Goal: Task Accomplishment & Management: Manage account settings

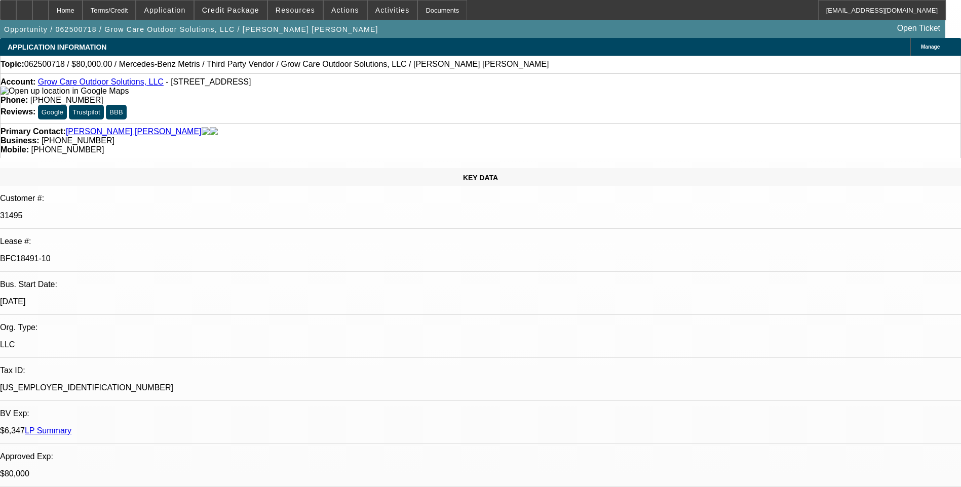
select select "0"
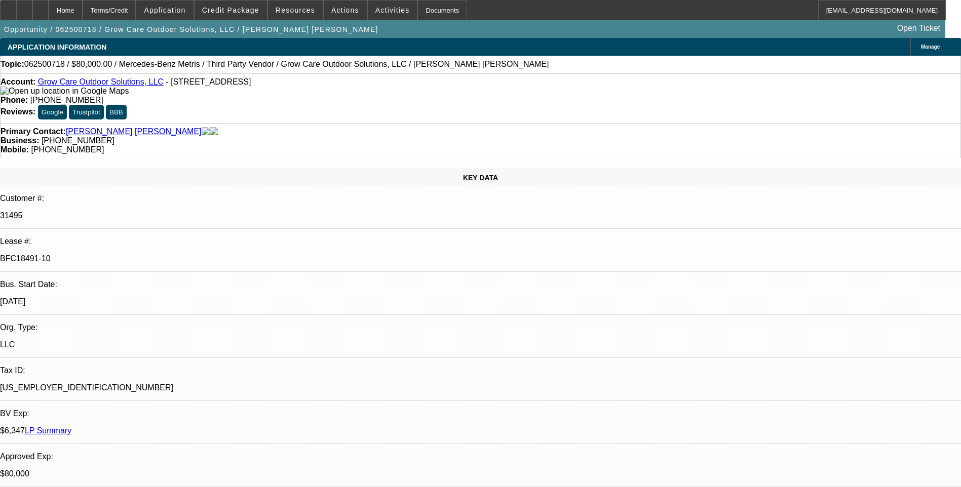
select select "0"
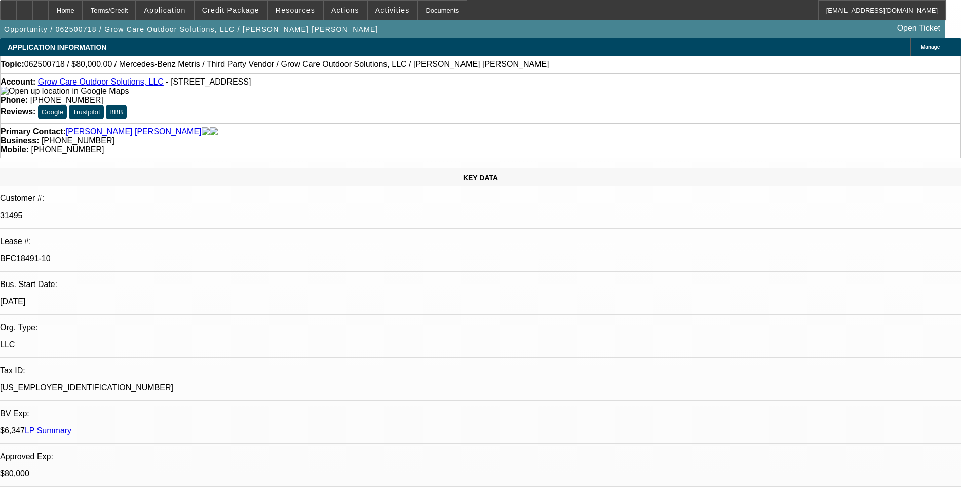
select select "0"
select select "1"
select select "6"
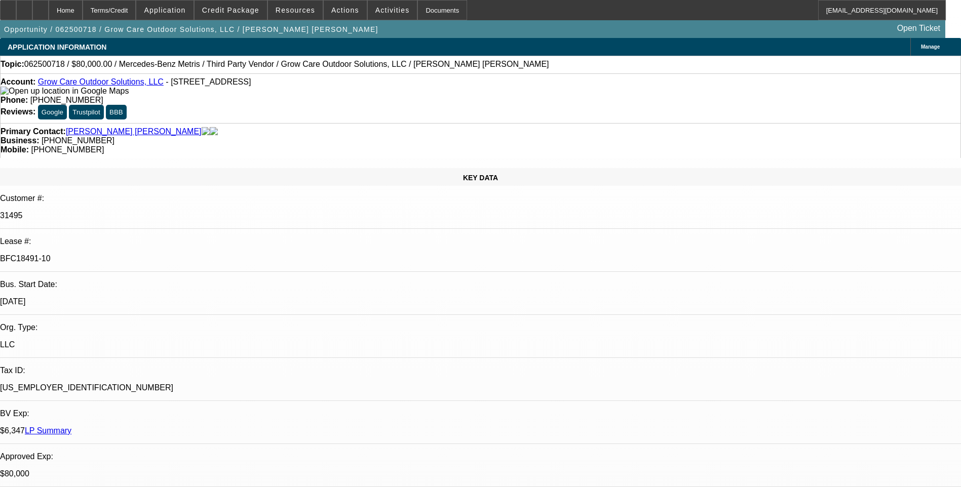
select select "1"
select select "6"
select select "1"
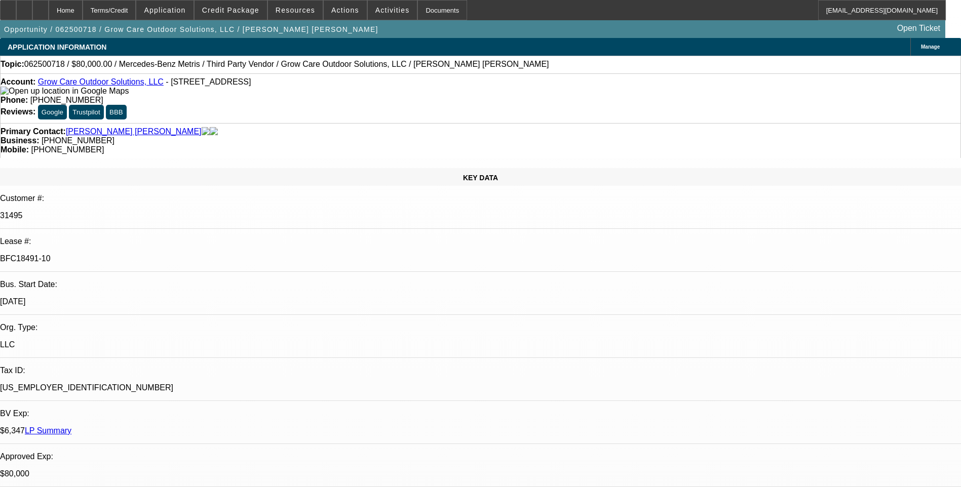
select select "6"
select select "1"
select select "6"
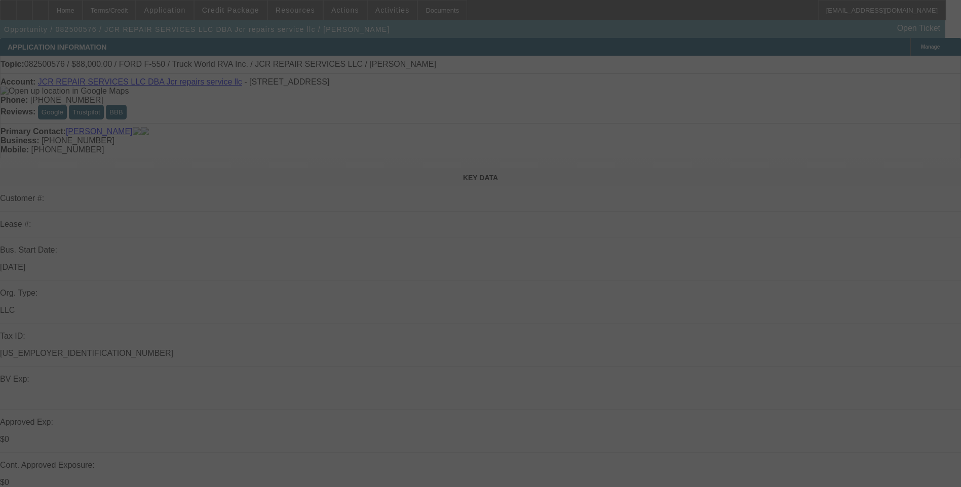
select select "0"
select select "2"
select select "0.1"
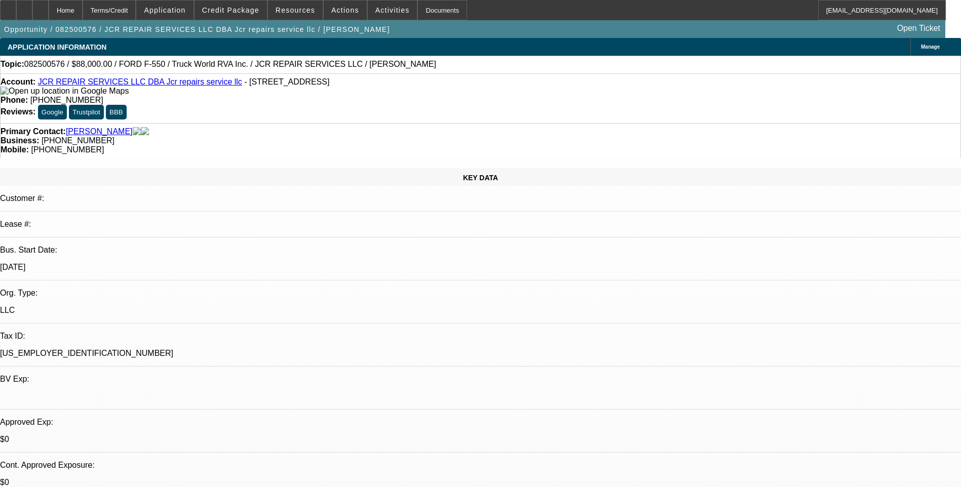
select select "1"
select select "2"
select select "4"
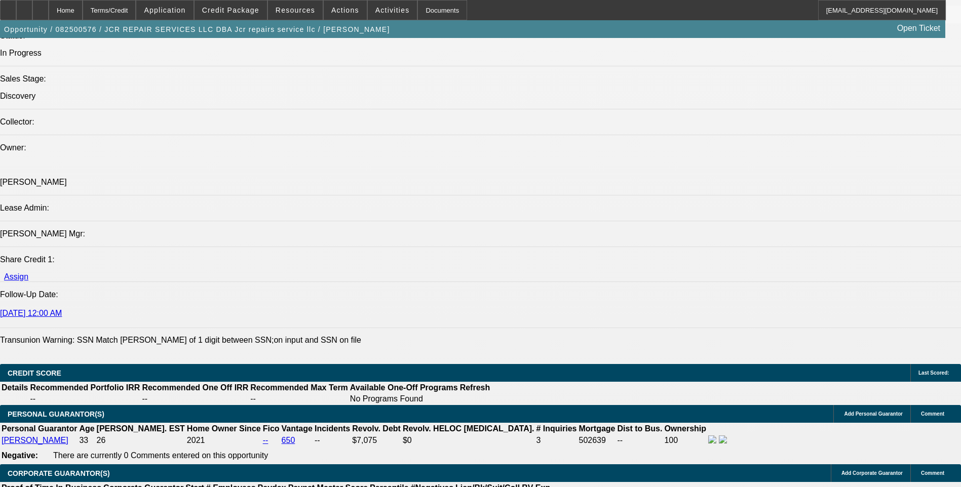
scroll to position [1367, 0]
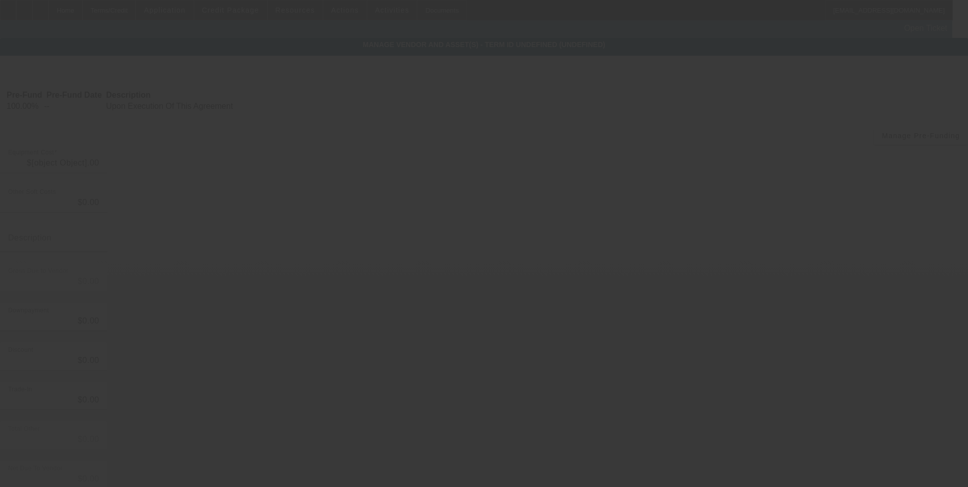
type input "$88,000.00"
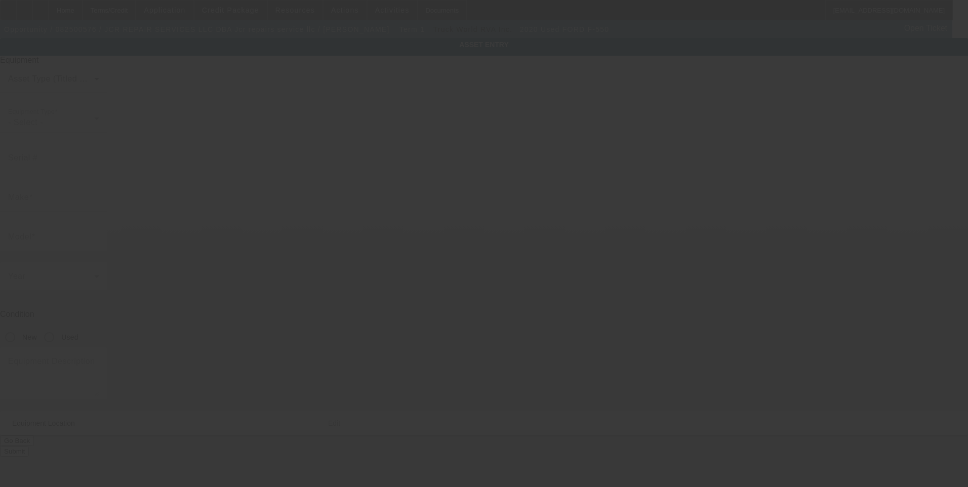
type input "1FD0X5GTXLEE88952"
type input "Ford"
type input "F-550"
radio input "true"
type input "3670 Roanoke Street"
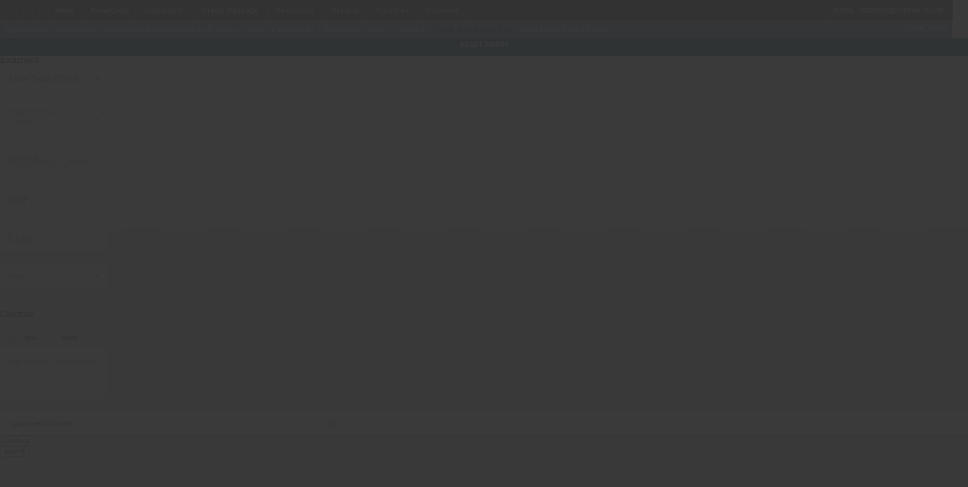
type input "Seaford"
type input "11783"
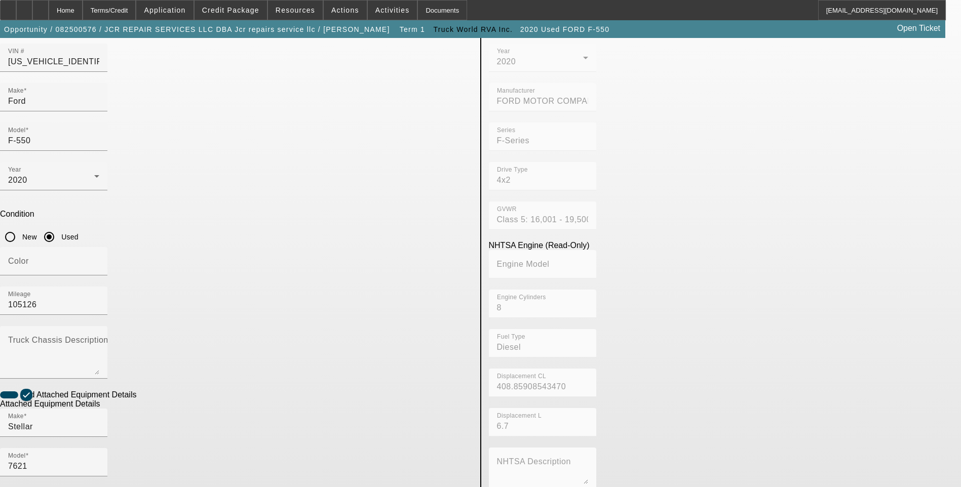
scroll to position [101, 0]
checkbox input "false"
type input "BHB20E4397"
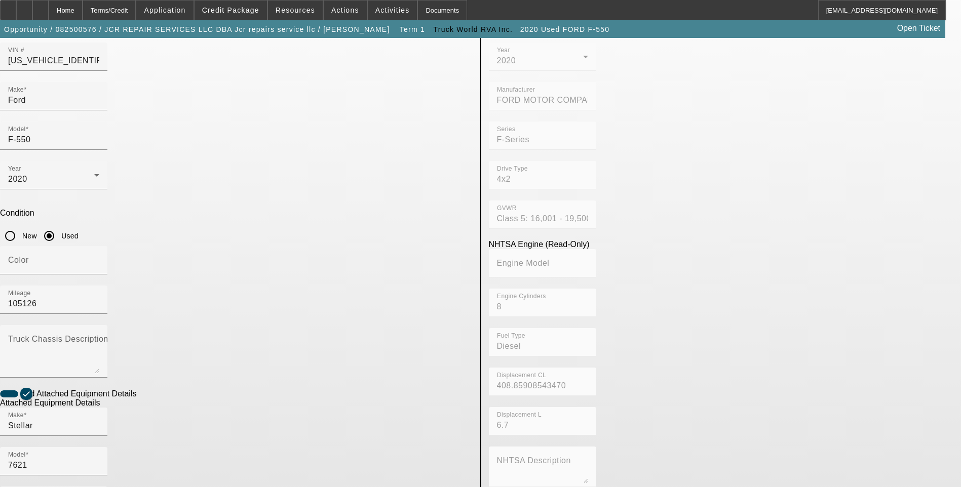
drag, startPoint x: 70, startPoint y: 271, endPoint x: 78, endPoint y: 265, distance: 9.8
click at [70, 271] on app-asset-collateral-manage "ASSET ENTRY Delete asset USER INPUT - CHASSIS Asset Type (Titled or Non-Titled)…" at bounding box center [480, 331] width 961 height 788
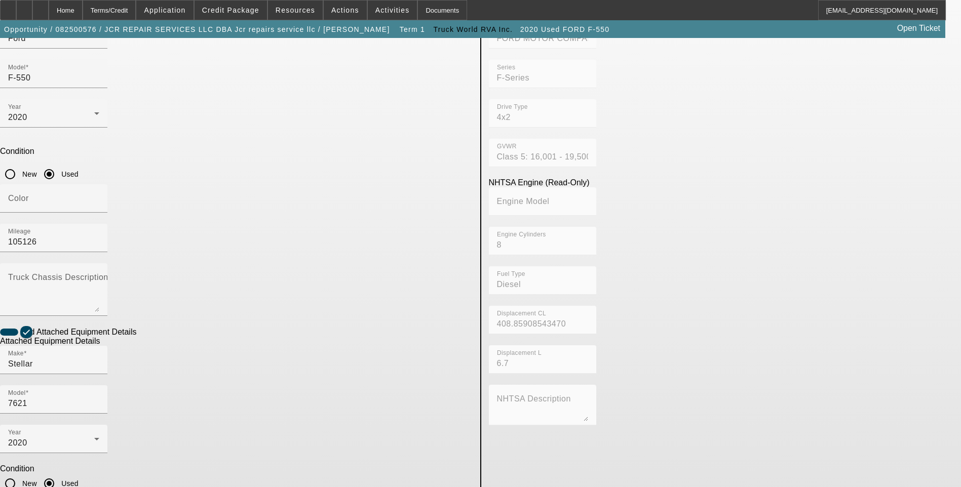
scroll to position [165, 0]
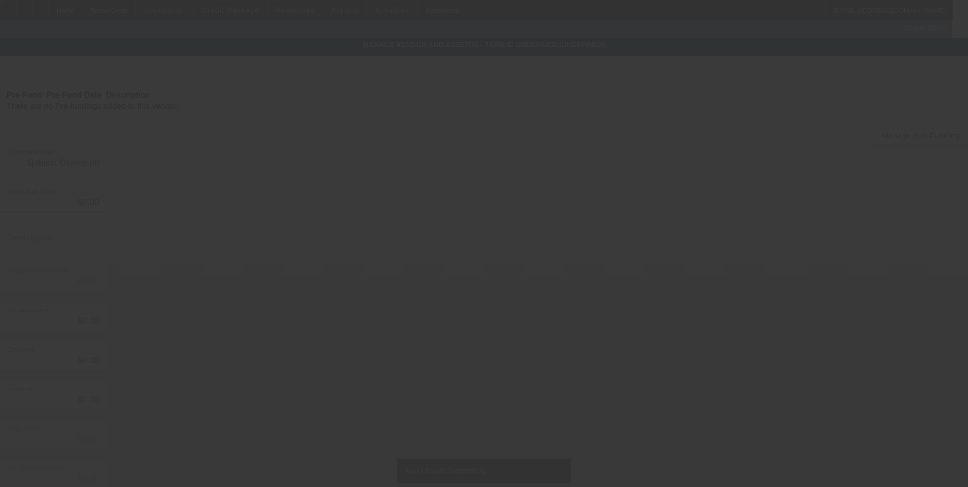
type input "$88,000.00"
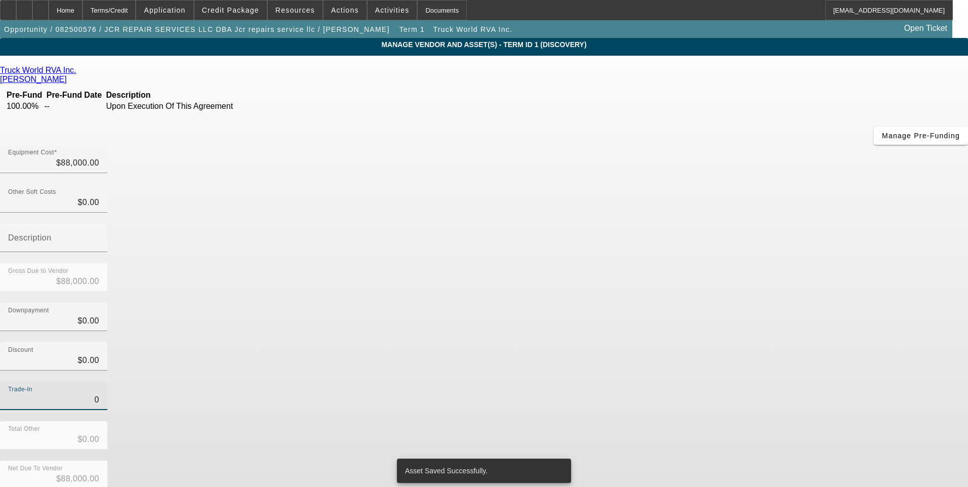
click at [99, 394] on input "0" at bounding box center [53, 400] width 91 height 12
type input "$0.00"
drag, startPoint x: 680, startPoint y: 301, endPoint x: 691, endPoint y: 386, distance: 85.4
click at [679, 382] on div "Trade-In $0.00" at bounding box center [484, 402] width 968 height 40
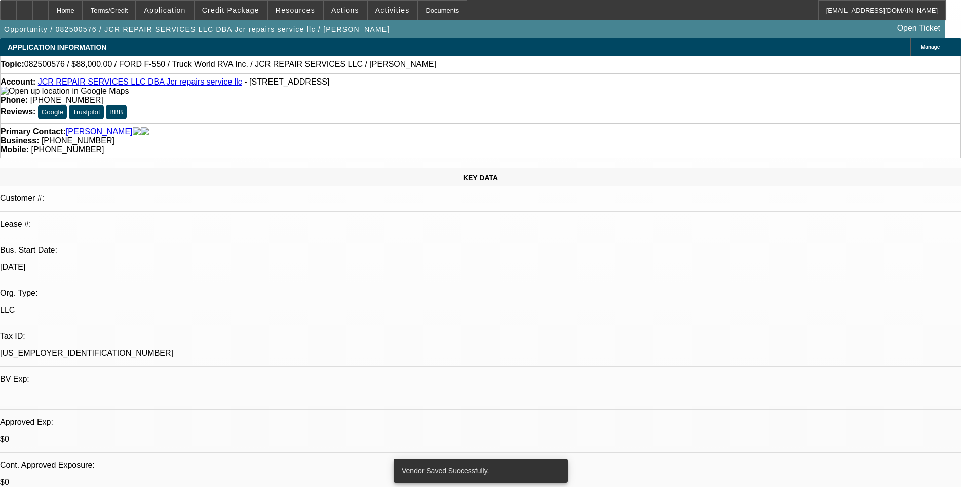
select select "0"
select select "2"
select select "0.1"
select select "4"
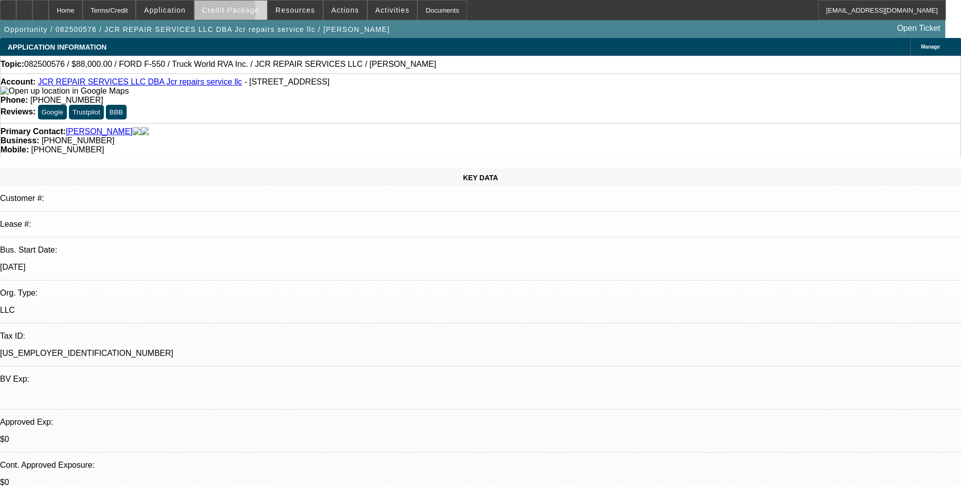
click at [236, 13] on span "Credit Package" at bounding box center [230, 10] width 57 height 8
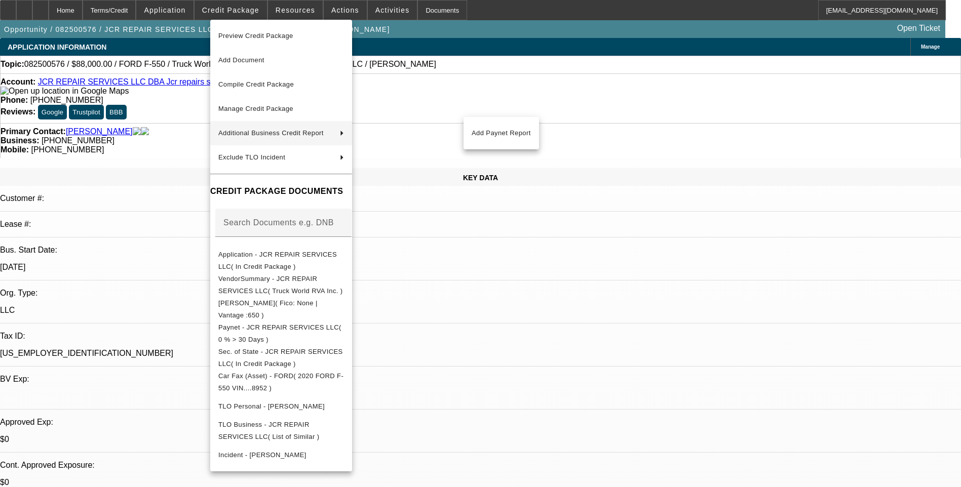
click at [577, 307] on div at bounding box center [480, 243] width 961 height 487
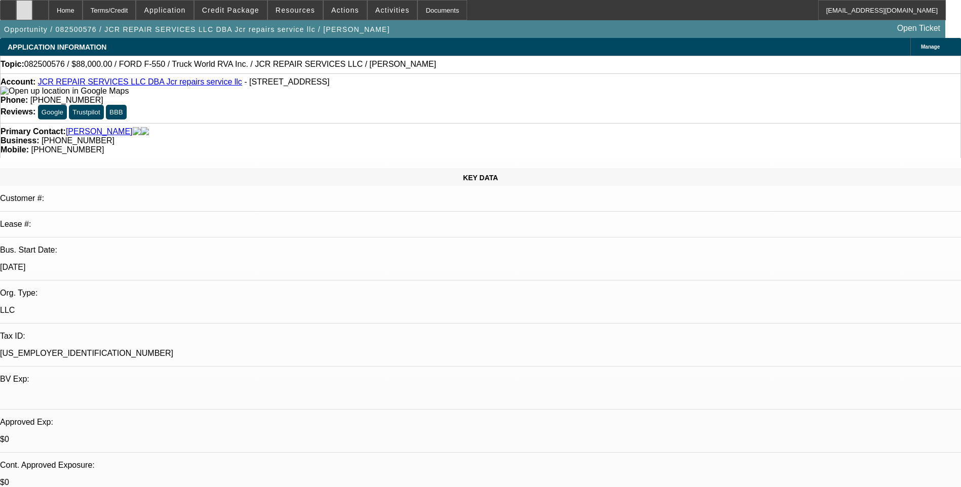
click at [32, 15] on div at bounding box center [24, 10] width 16 height 20
click at [49, 14] on div at bounding box center [40, 10] width 16 height 20
select select "0"
select select "2"
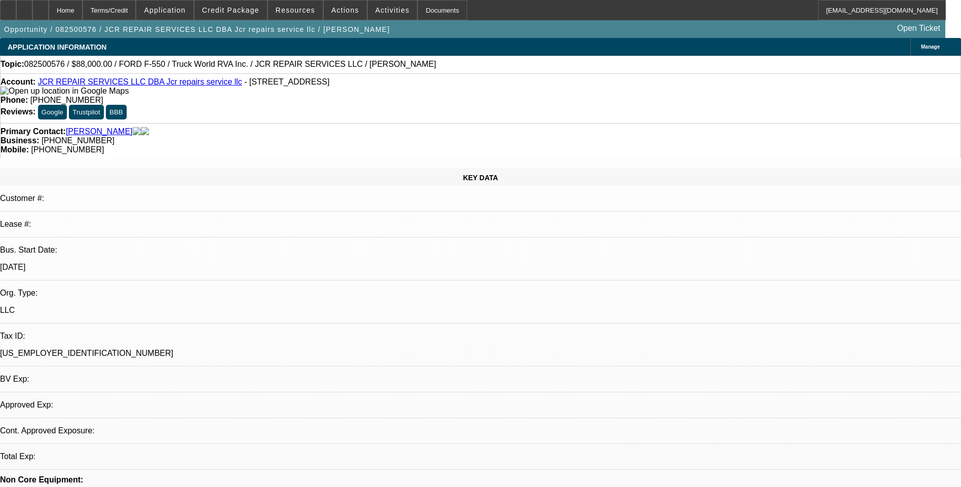
select select "0.1"
select select "4"
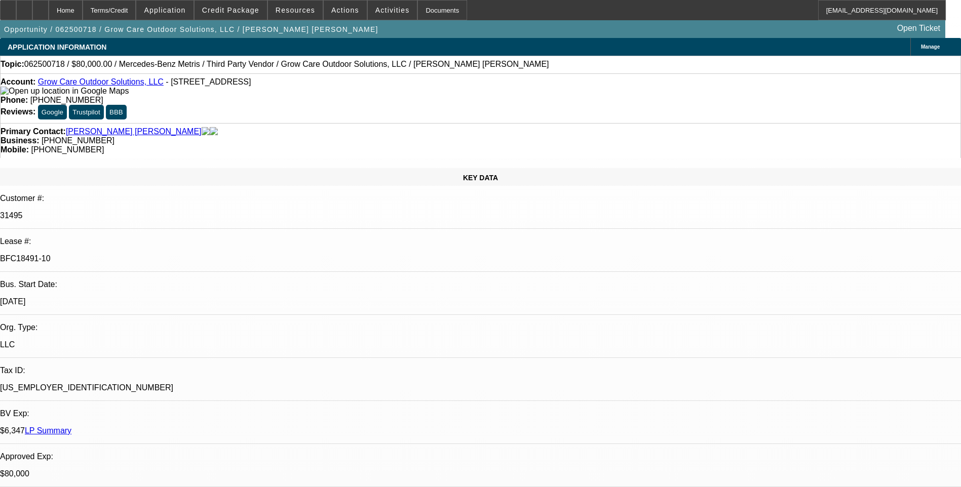
select select "0"
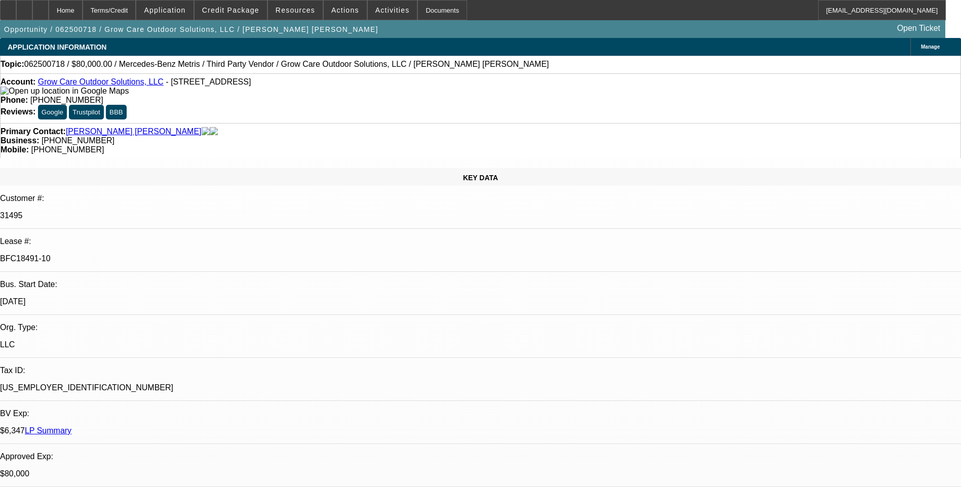
select select "0"
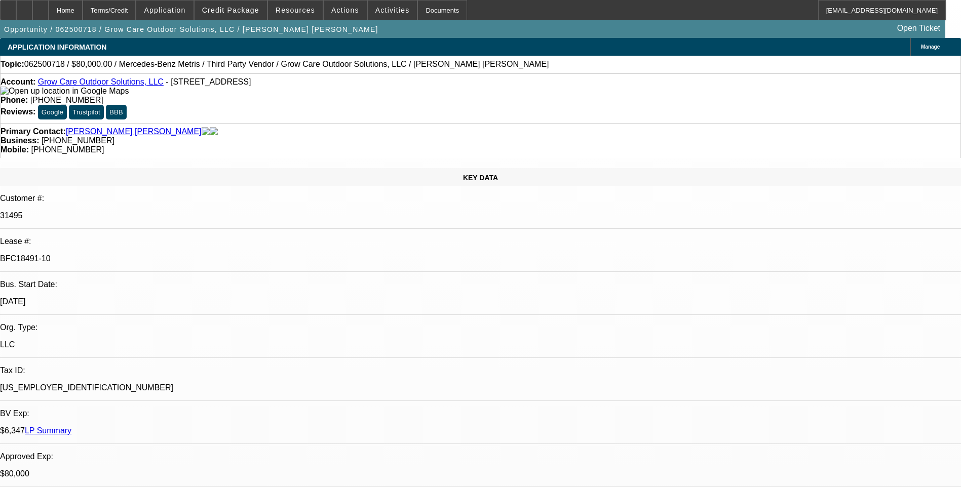
select select "0"
select select "1"
select select "6"
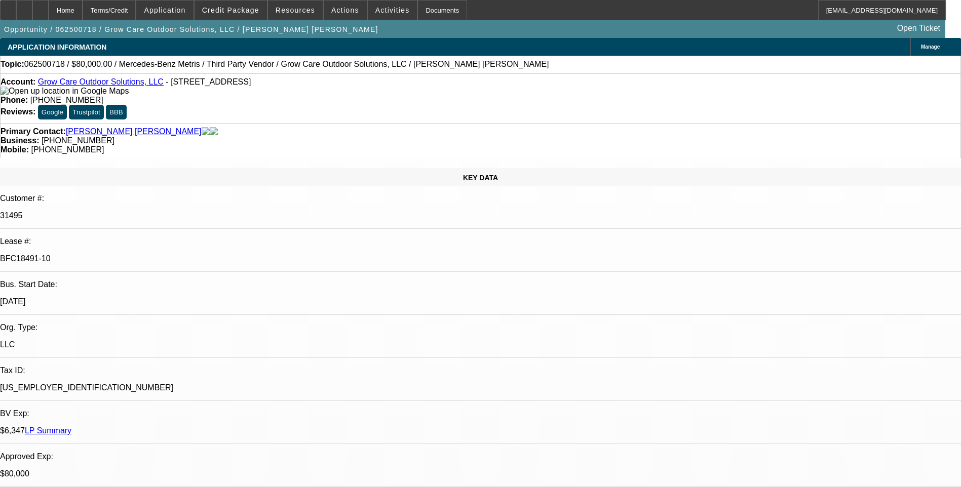
select select "1"
select select "6"
select select "1"
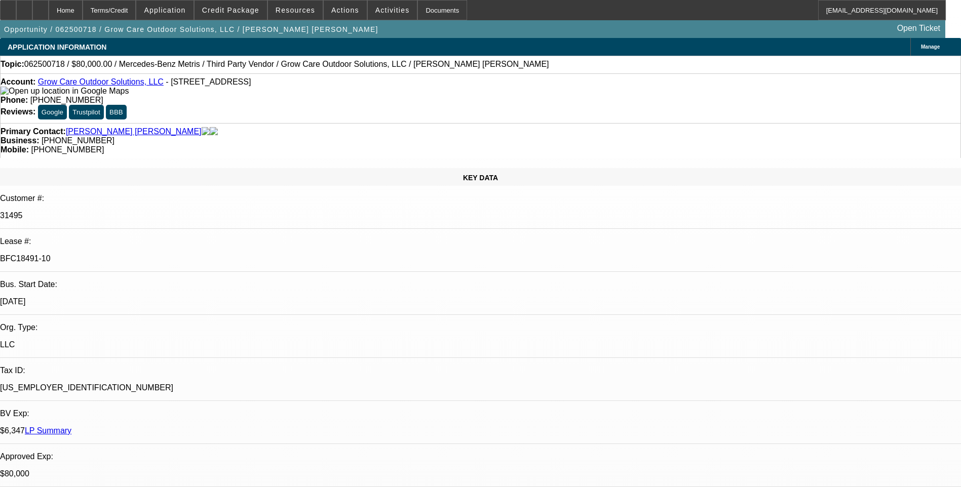
select select "6"
select select "1"
select select "6"
click at [134, 7] on div "Terms/Credit" at bounding box center [110, 10] width 54 height 20
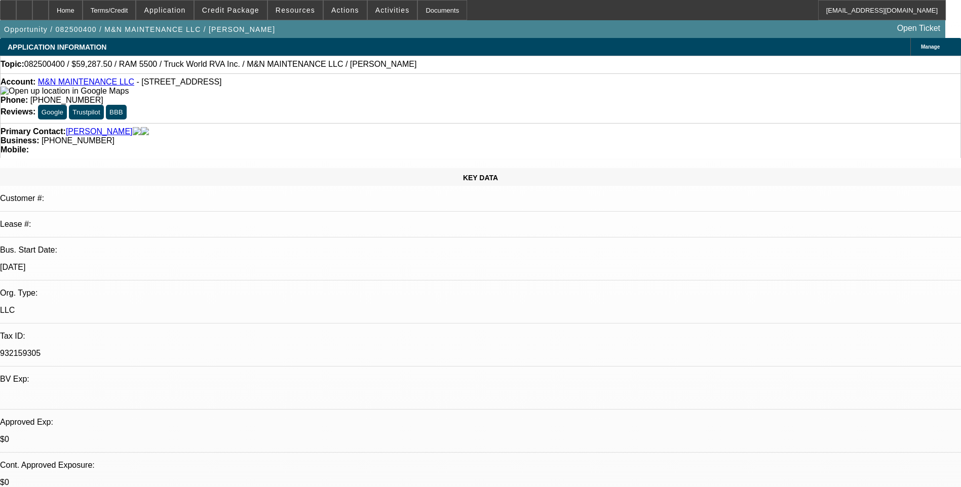
select select "0.1"
select select "0"
select select "0.1"
select select "0"
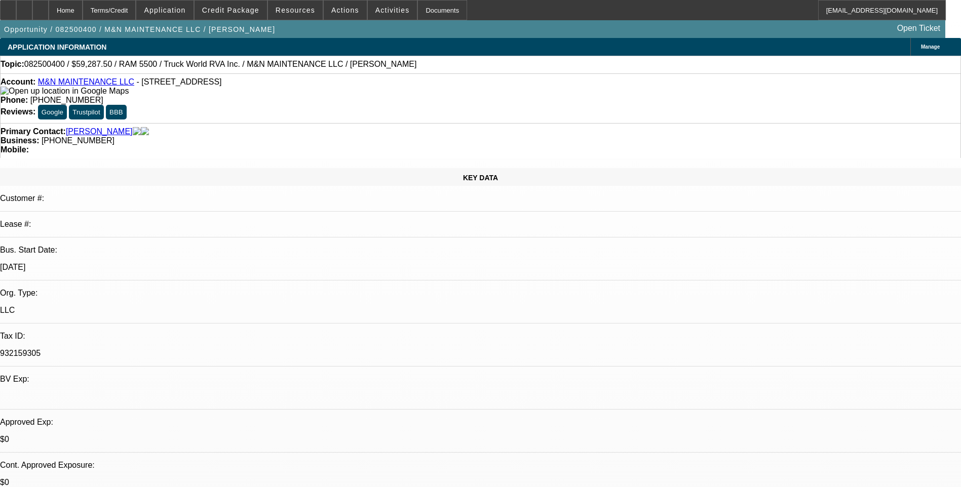
select select "0"
select select "0.1"
select select "0"
select select "1"
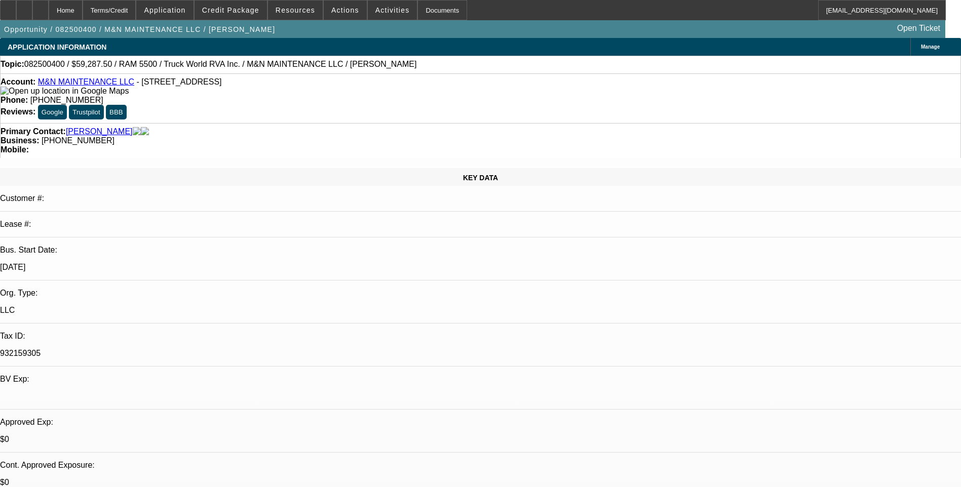
select select "1"
select select "6"
select select "1"
select select "6"
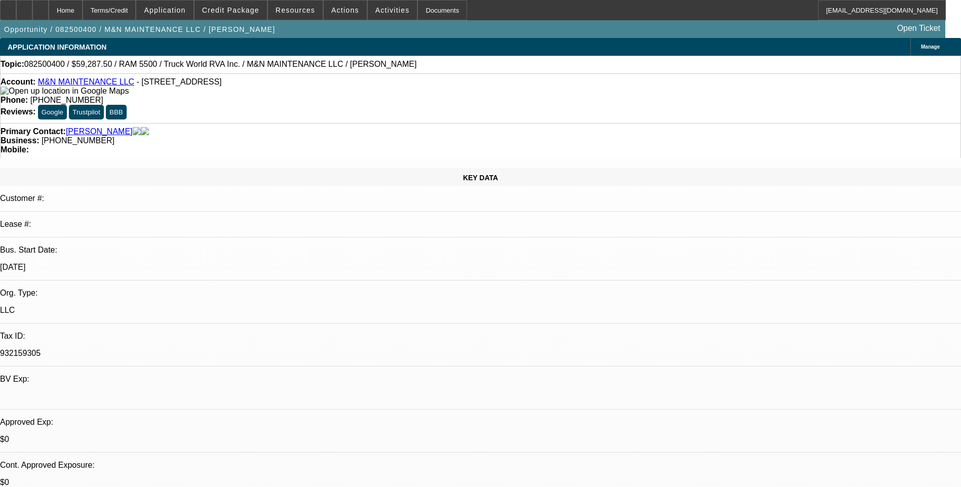
select select "1"
select select "6"
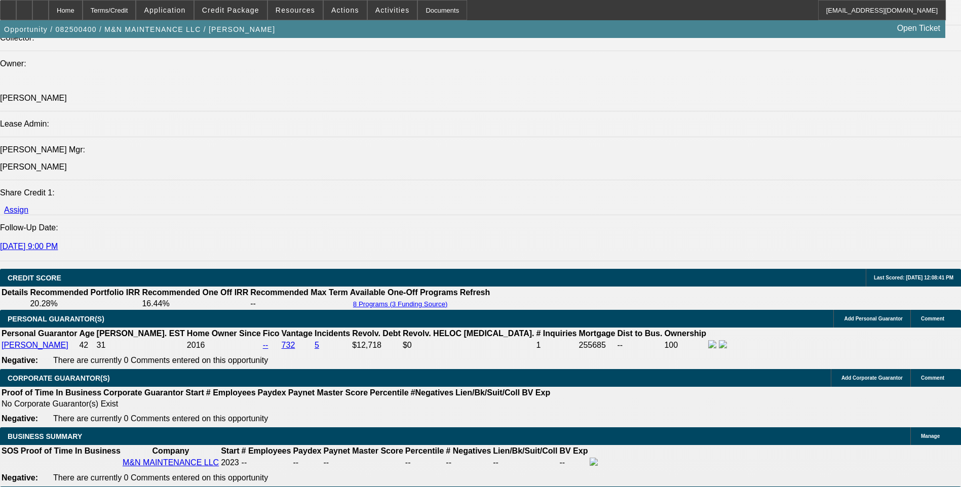
scroll to position [1266, 0]
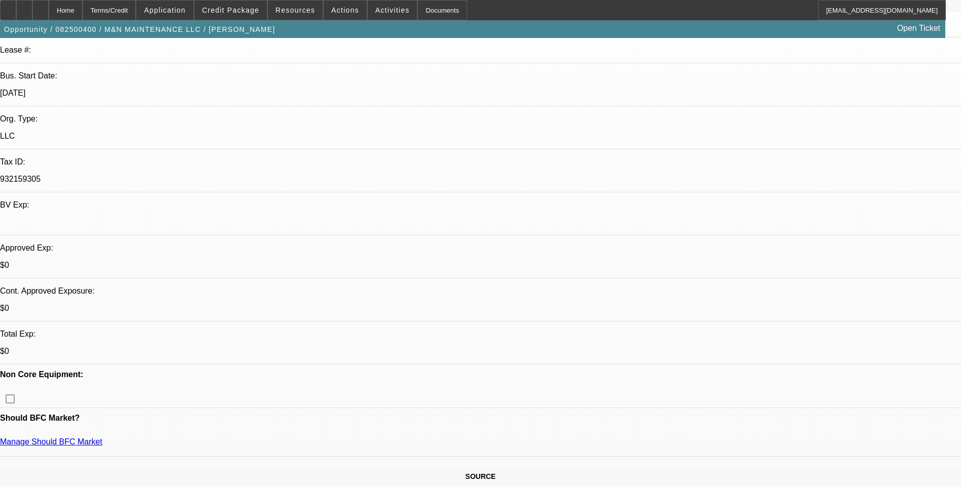
scroll to position [0, 0]
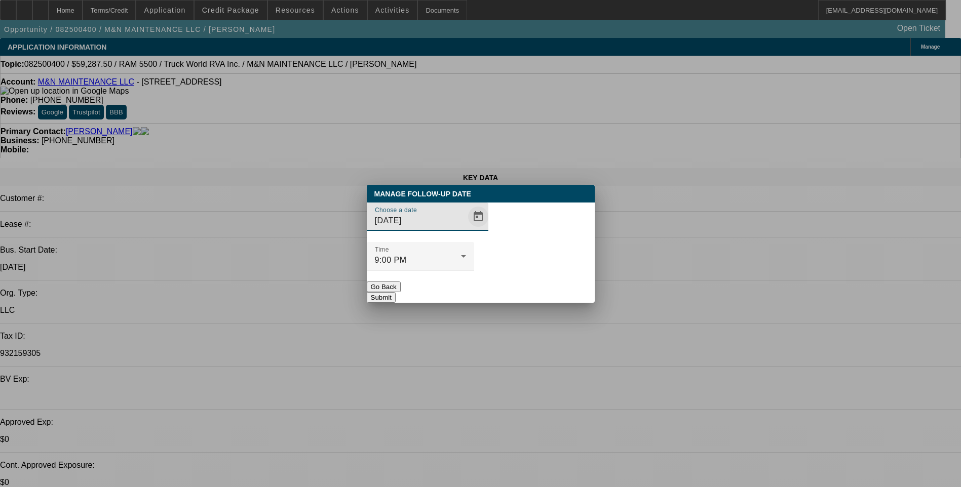
click at [466, 229] on span "Open calendar" at bounding box center [478, 217] width 24 height 24
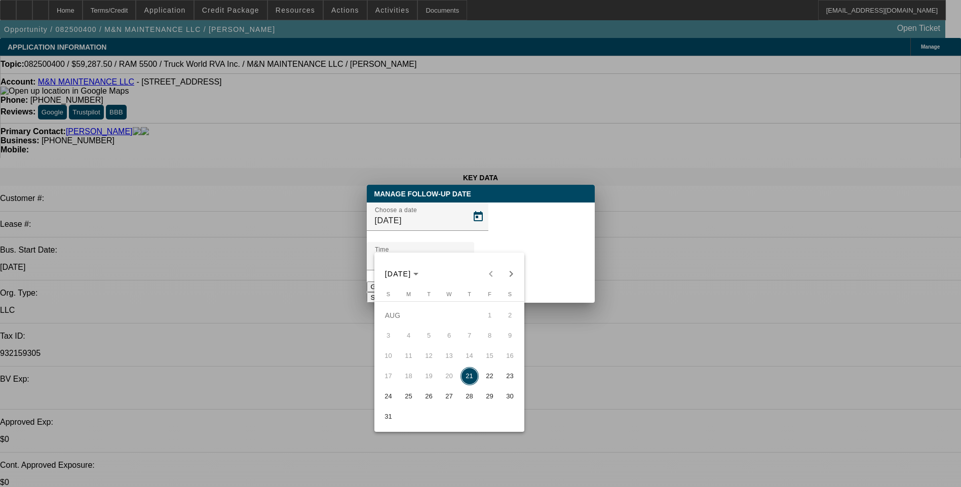
click at [486, 381] on span "22" at bounding box center [490, 376] width 18 height 18
type input "8/22/2025"
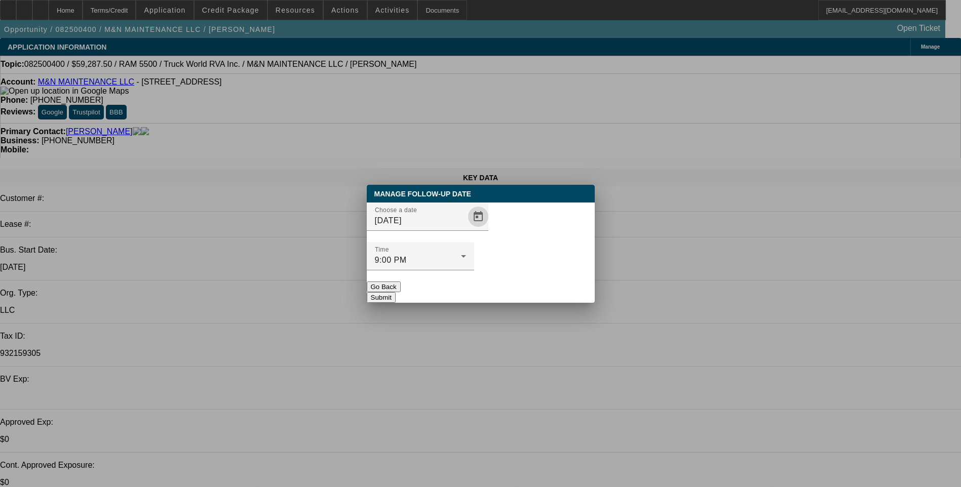
click at [396, 292] on button "Submit" at bounding box center [381, 297] width 29 height 11
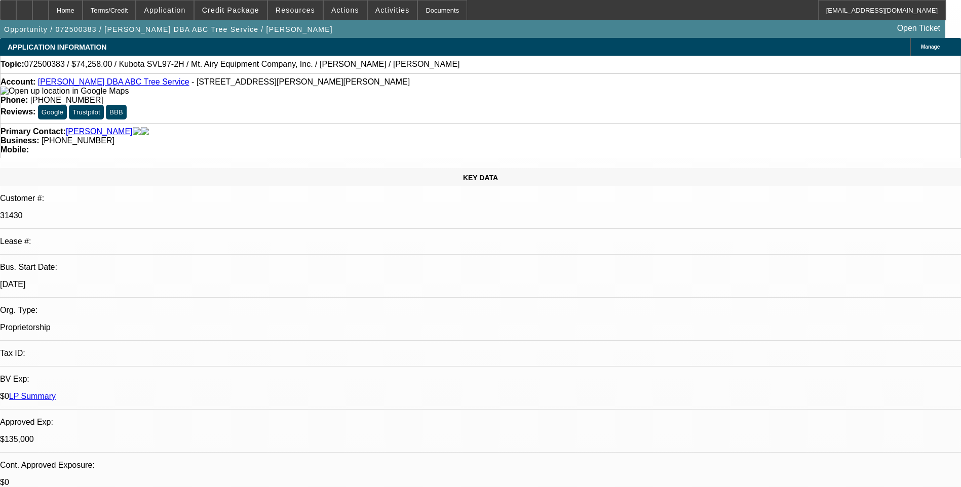
select select "0"
select select "2"
select select "0"
select select "0.1"
select select "0"
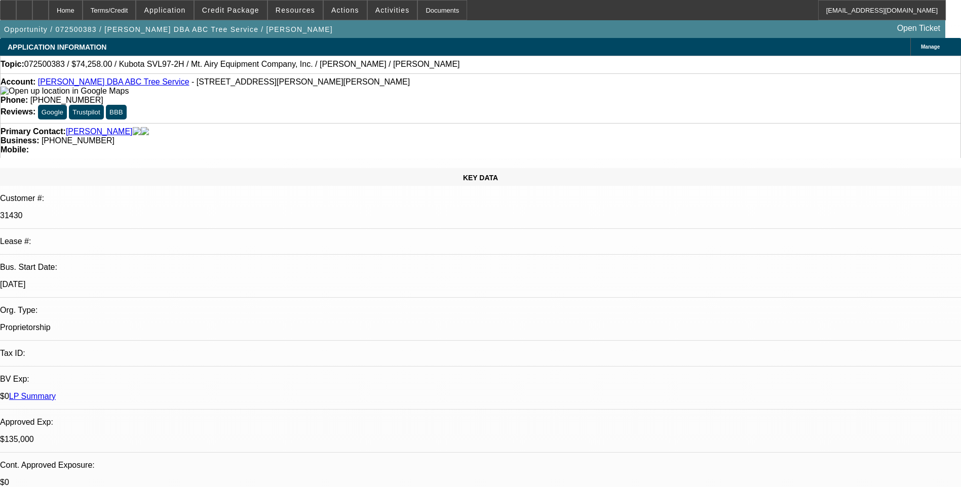
select select "0"
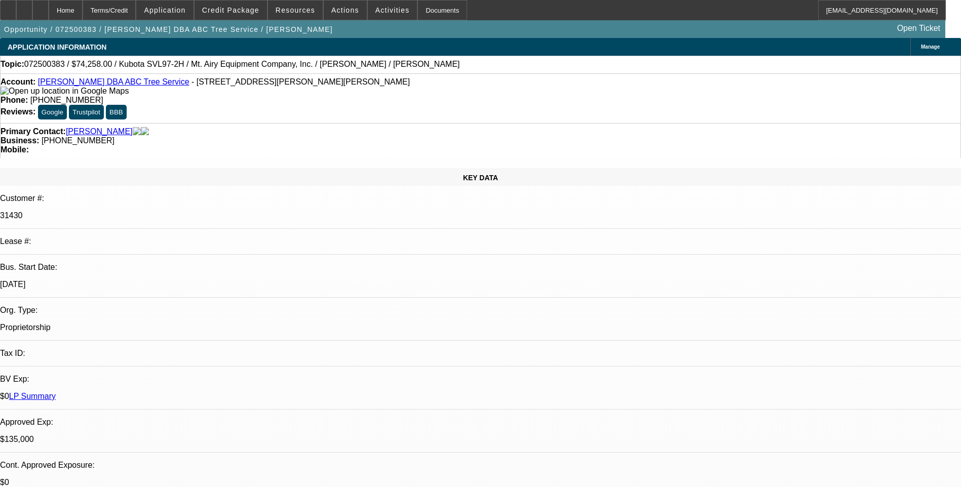
select select "0"
select select "1"
select select "2"
select select "6"
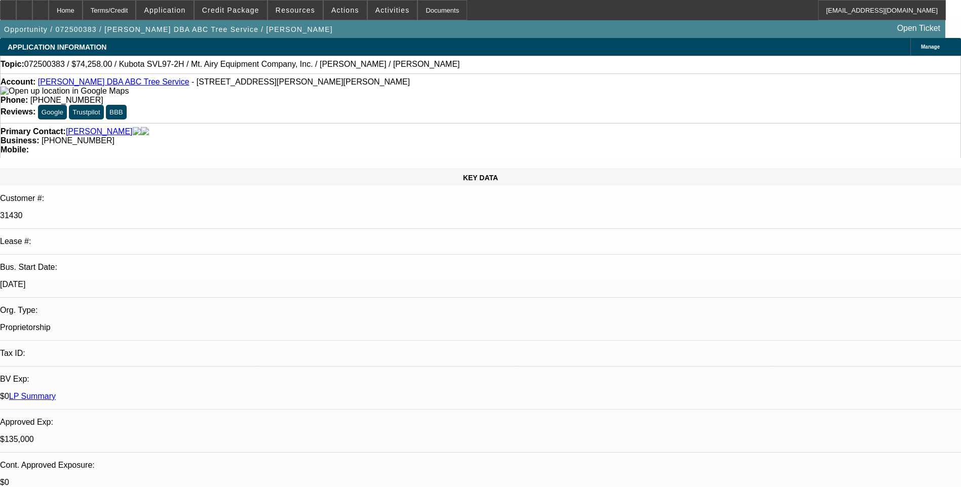
select select "1"
select select "6"
select select "1"
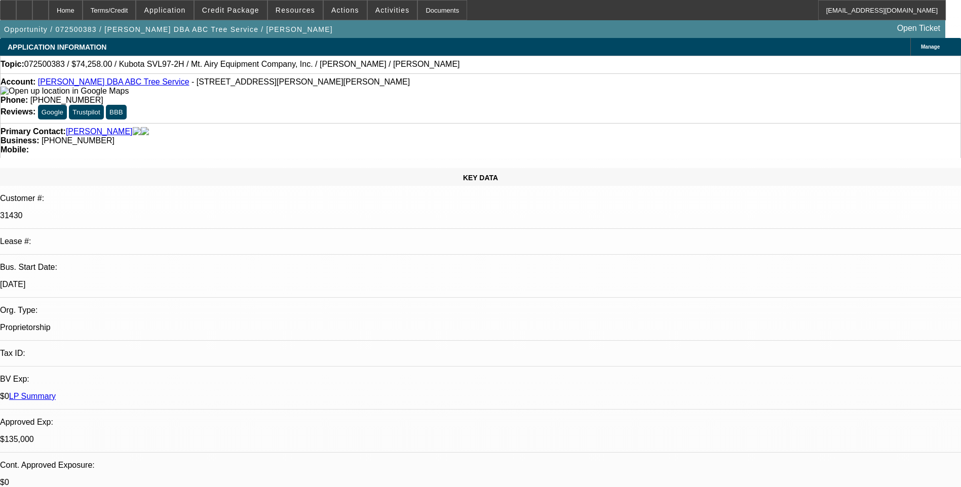
select select "6"
select select "1"
select select "6"
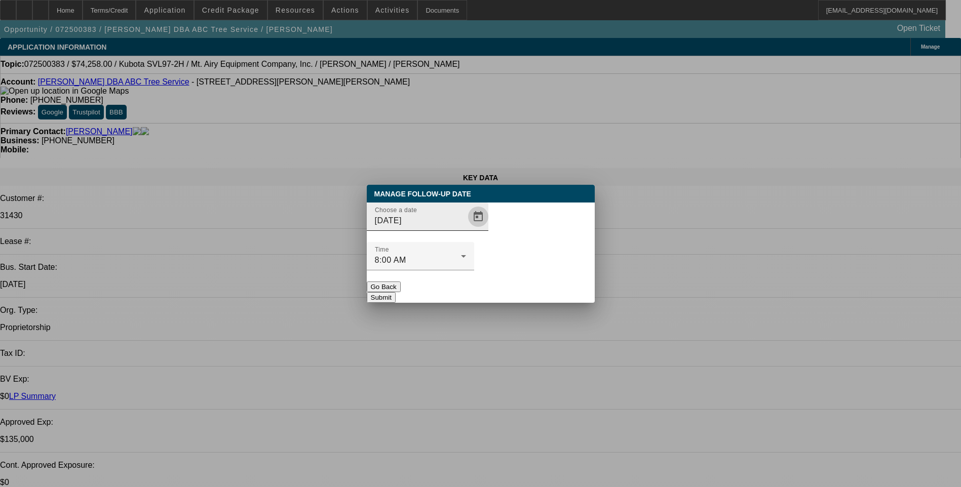
click at [466, 229] on span "Open calendar" at bounding box center [478, 217] width 24 height 24
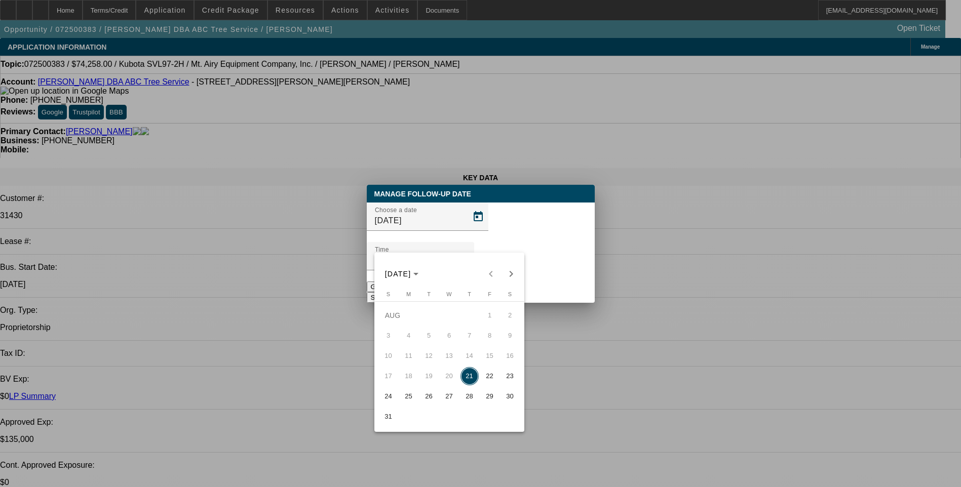
click at [408, 400] on span "25" at bounding box center [409, 396] width 18 height 18
type input "8/25/2025"
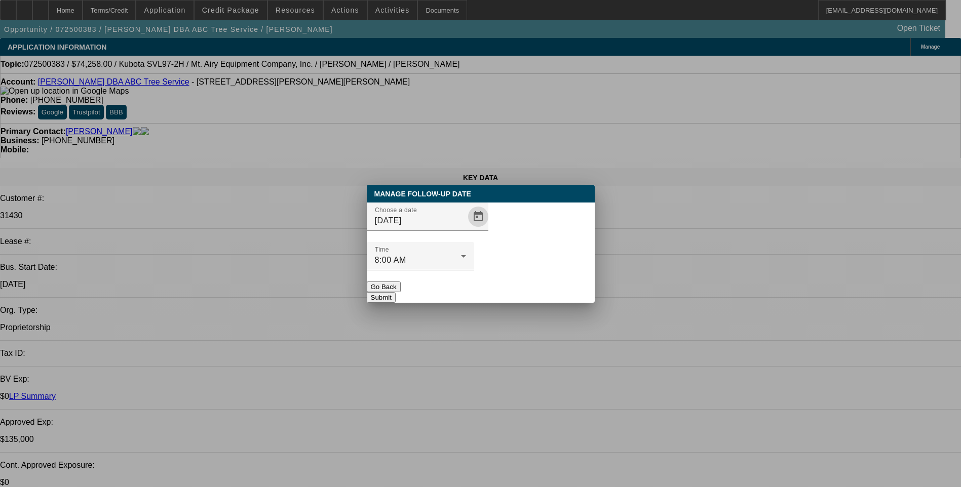
drag, startPoint x: 537, startPoint y: 276, endPoint x: 528, endPoint y: 264, distance: 14.8
click at [396, 292] on button "Submit" at bounding box center [381, 297] width 29 height 11
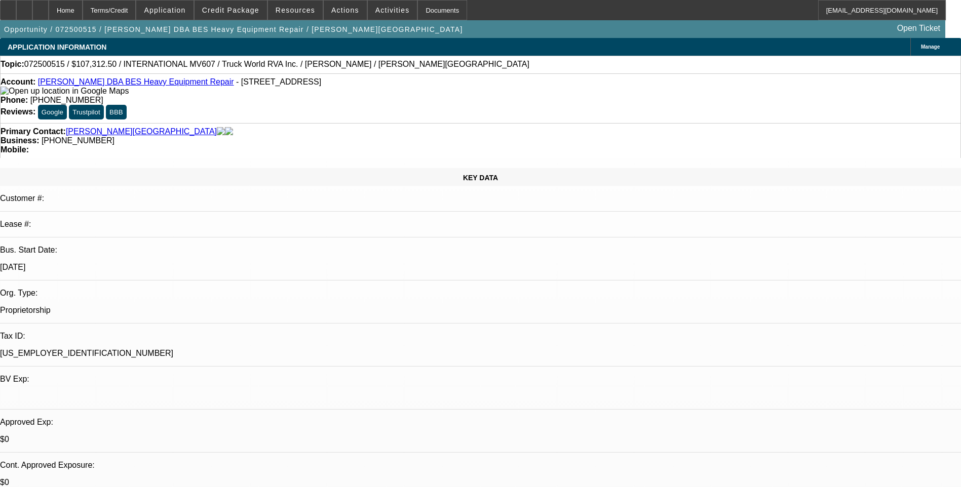
select select "0"
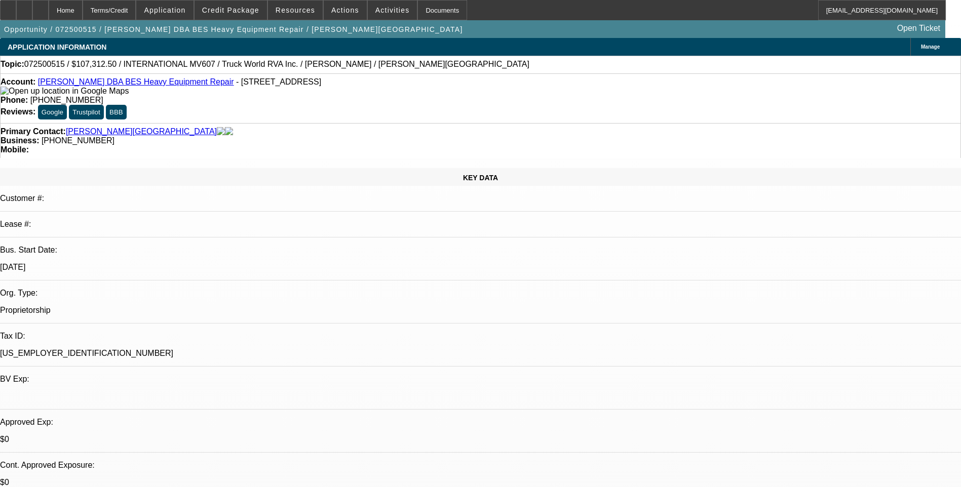
select select "0"
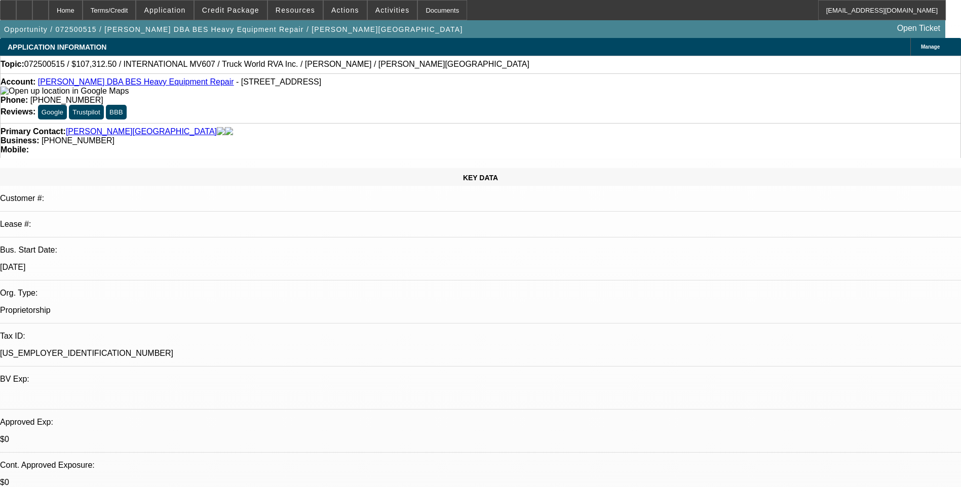
select select "0"
select select "1"
select select "6"
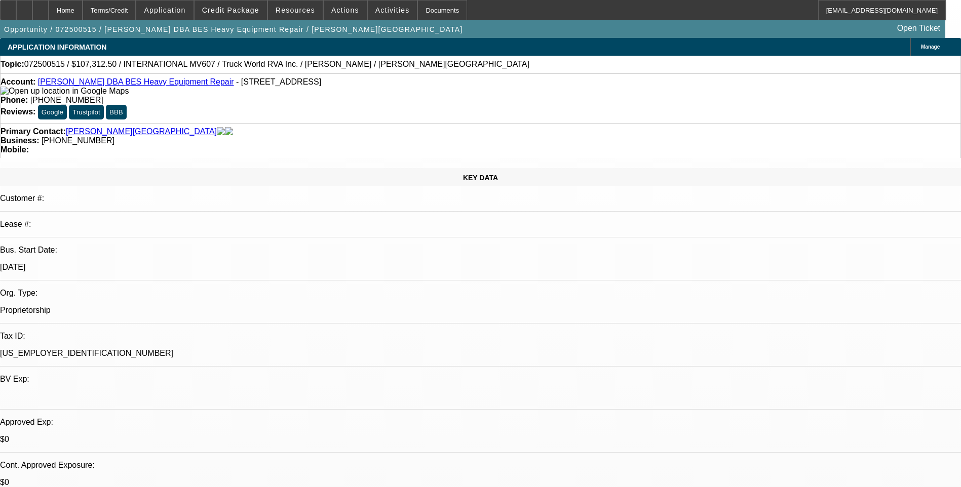
select select "1"
select select "6"
select select "1"
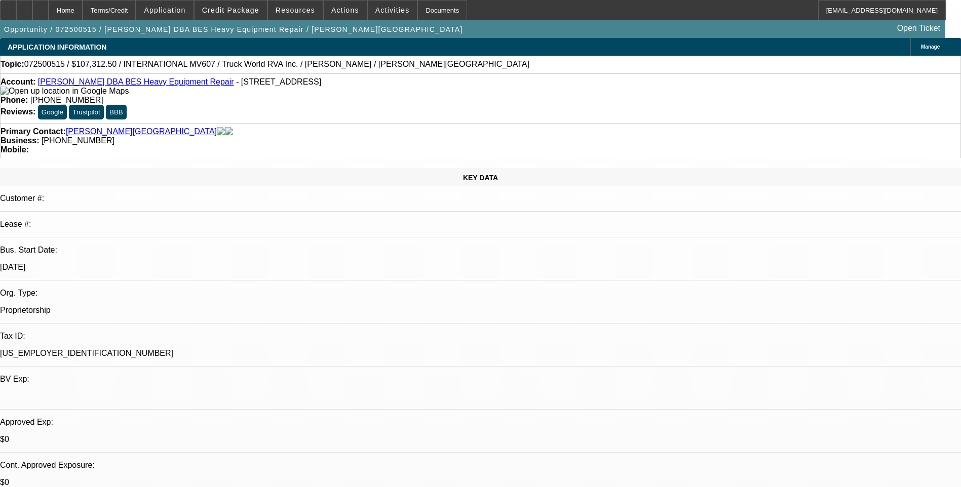
select select "6"
select select "1"
select select "6"
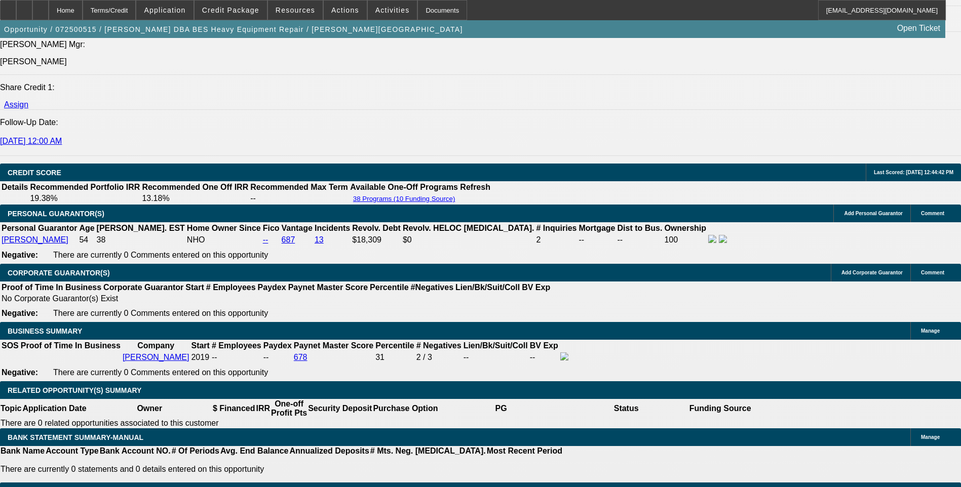
scroll to position [1367, 0]
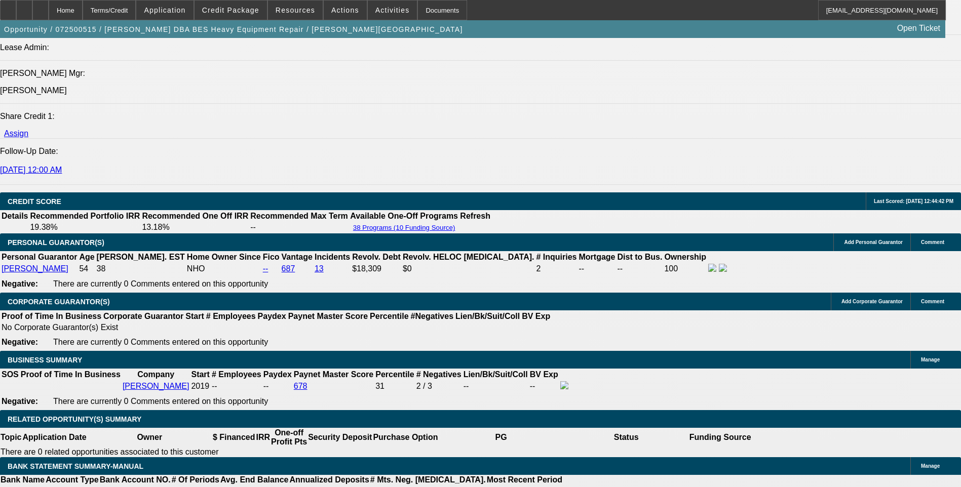
scroll to position [1324, 0]
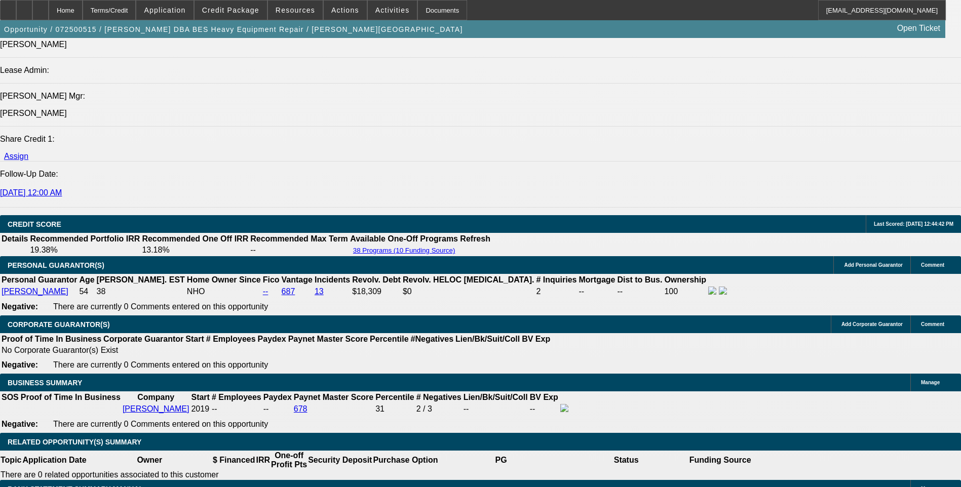
drag, startPoint x: 763, startPoint y: 221, endPoint x: 671, endPoint y: 243, distance: 94.7
drag, startPoint x: 671, startPoint y: 243, endPoint x: 662, endPoint y: 240, distance: 9.3
copy div "[URL][DOMAIN_NAME]"
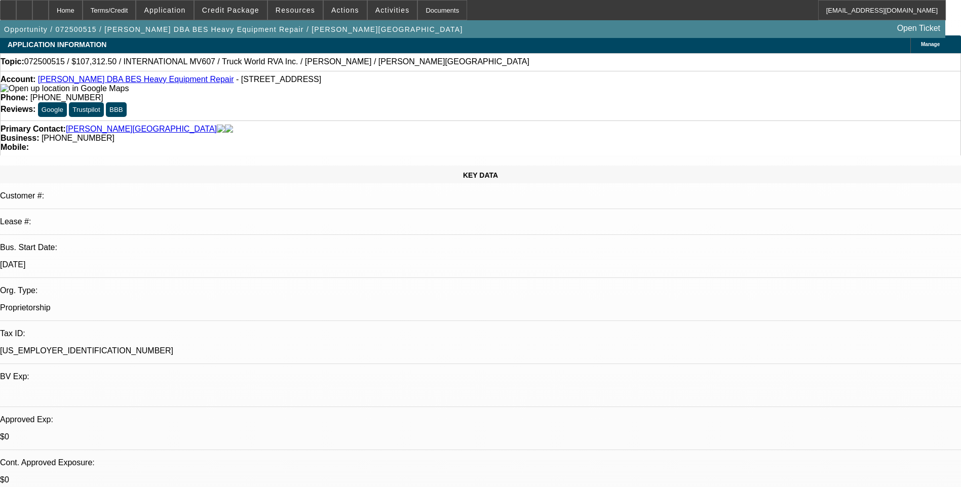
scroll to position [0, 0]
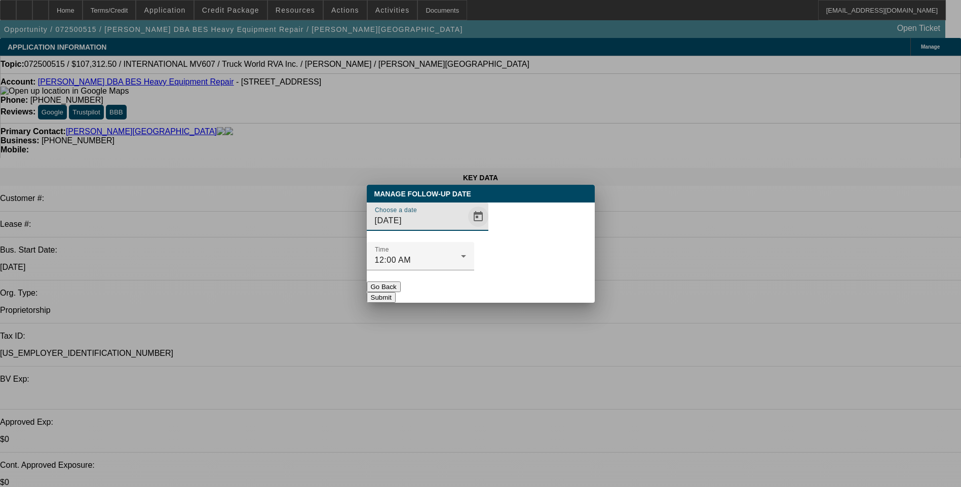
drag, startPoint x: 469, startPoint y: 236, endPoint x: 464, endPoint y: 237, distance: 5.1
click at [466, 229] on span "Open calendar" at bounding box center [478, 217] width 24 height 24
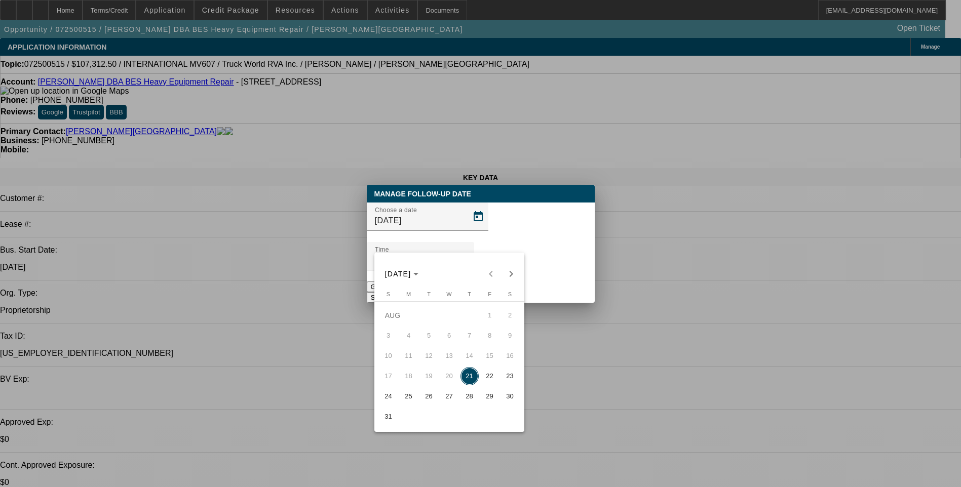
click at [490, 376] on span "22" at bounding box center [490, 376] width 18 height 18
type input "[DATE]"
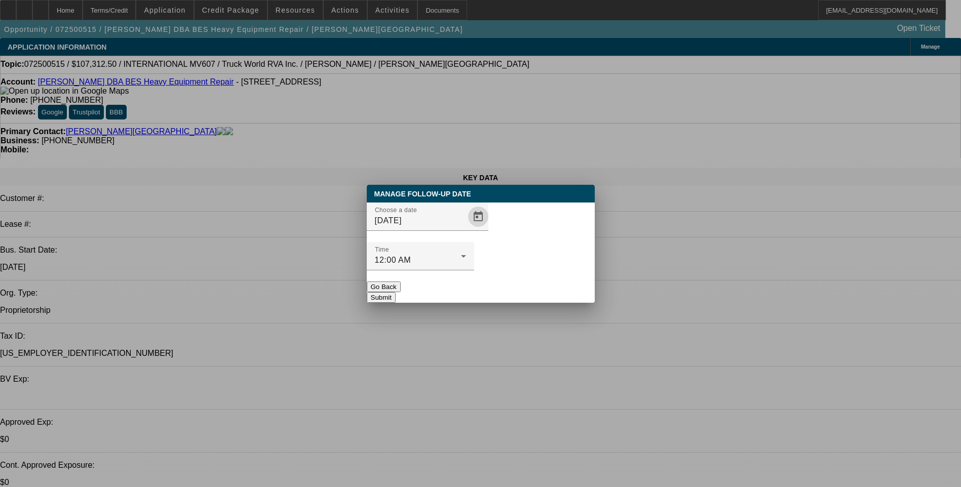
click at [396, 292] on button "Submit" at bounding box center [381, 297] width 29 height 11
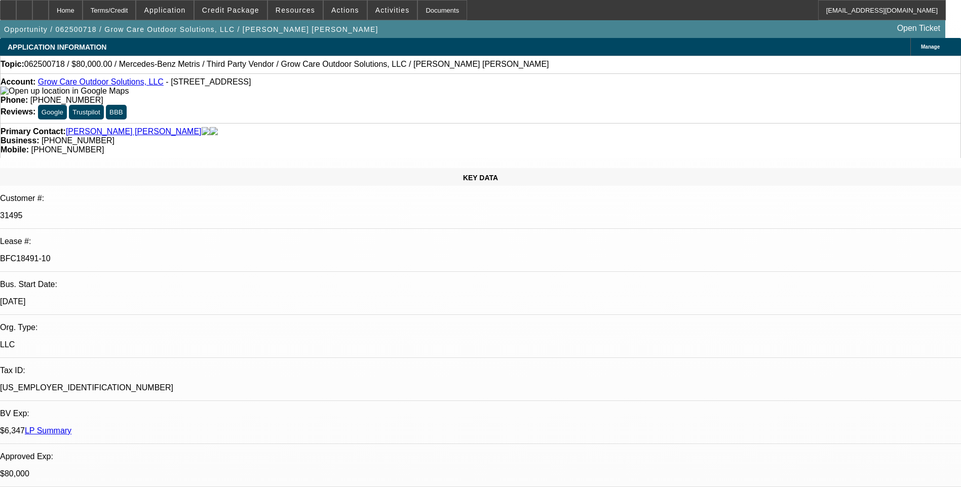
select select "0"
select select "6"
select select "0"
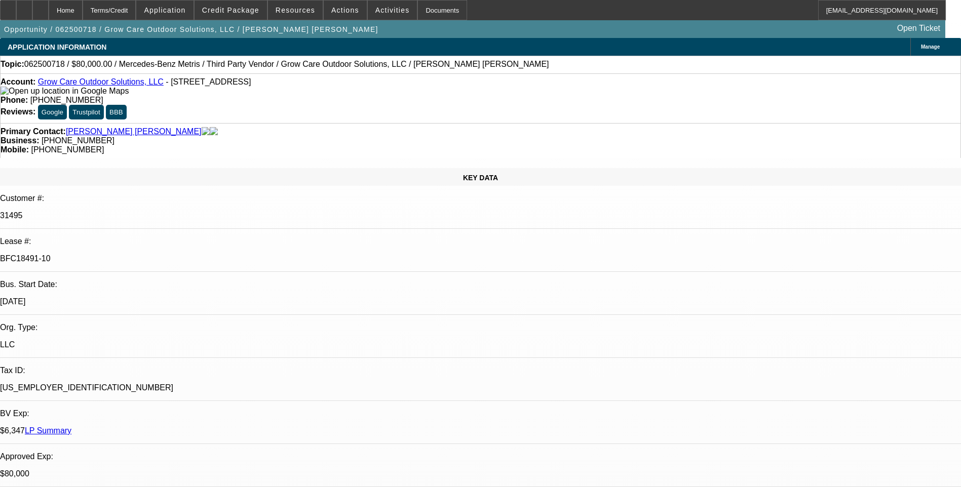
select select "0"
select select "6"
select select "0"
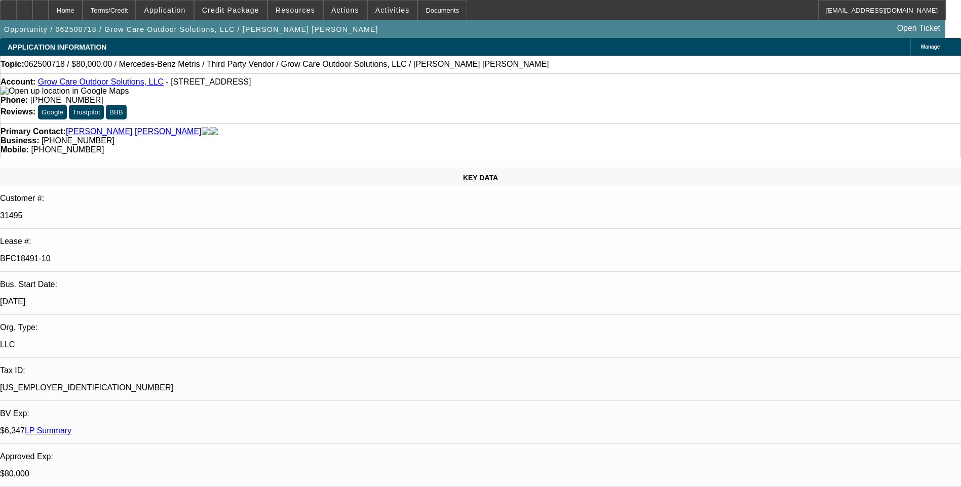
select select "0"
select select "6"
select select "0"
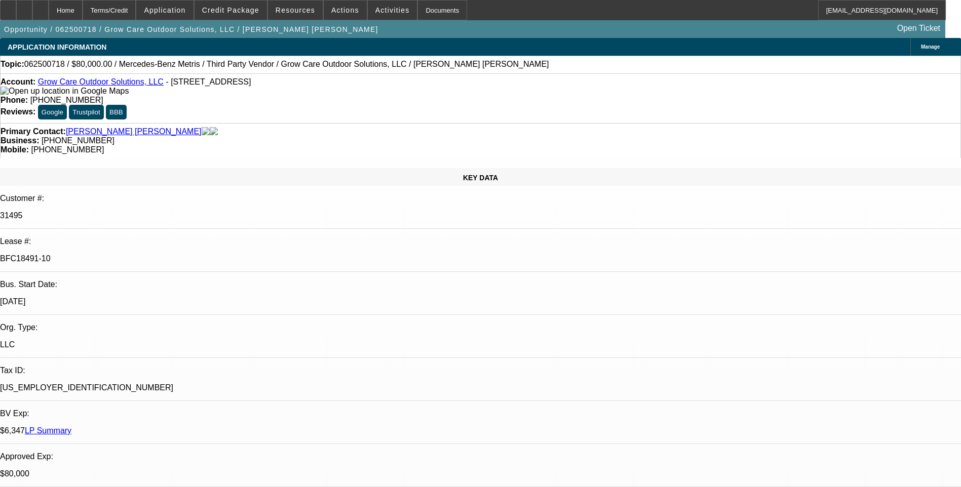
select select "6"
